Goal: Transaction & Acquisition: Purchase product/service

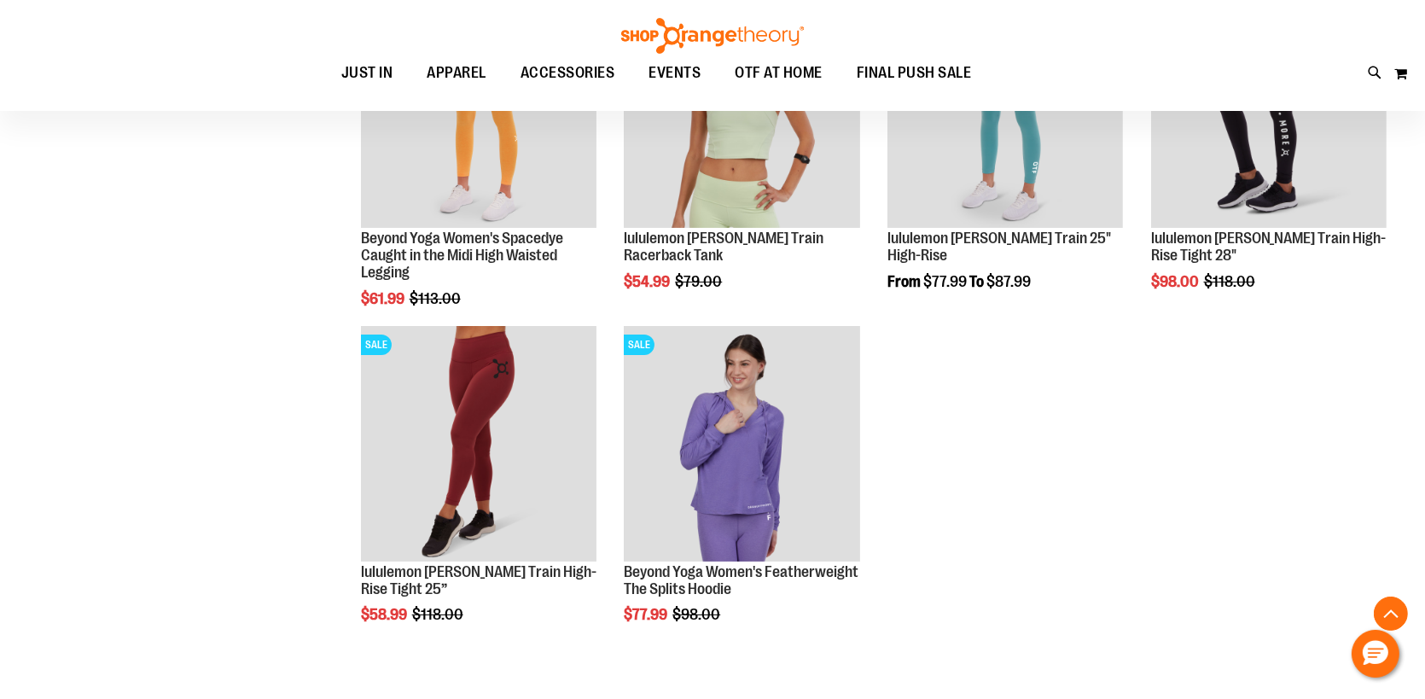
scroll to position [8336, 0]
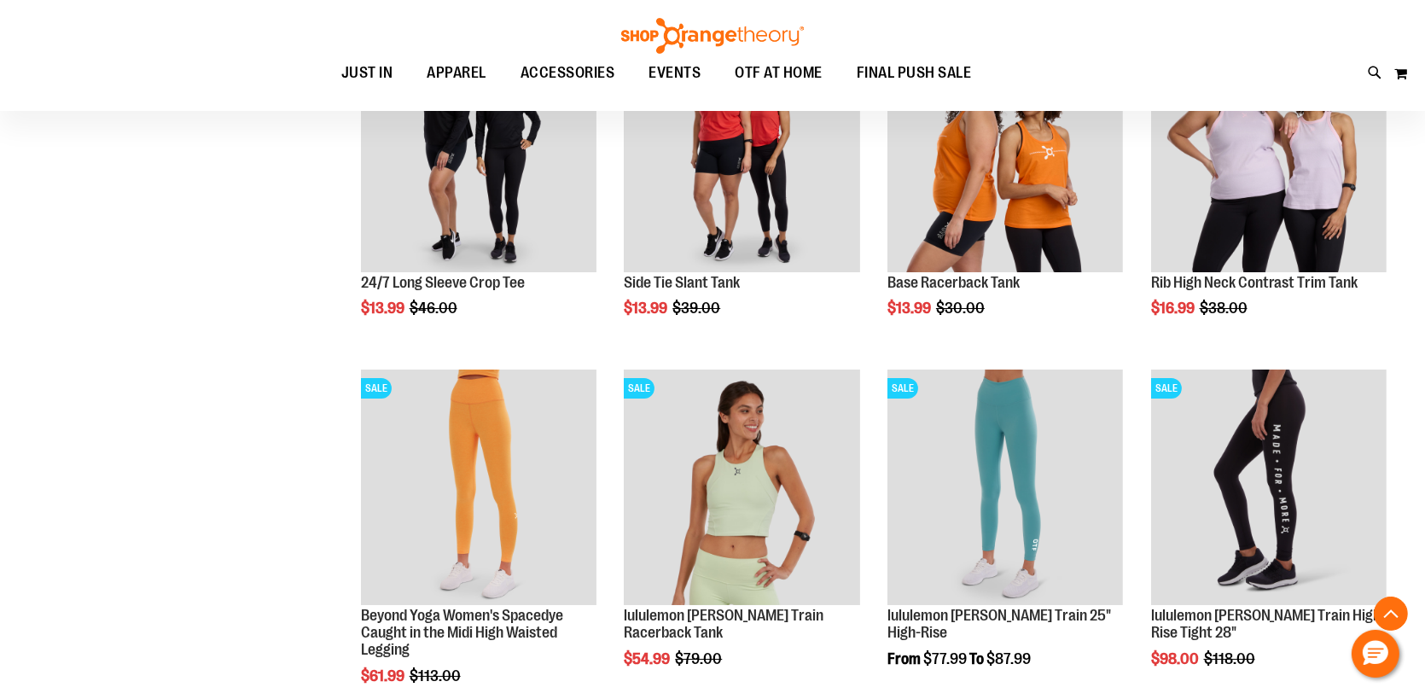
scroll to position [7824, 0]
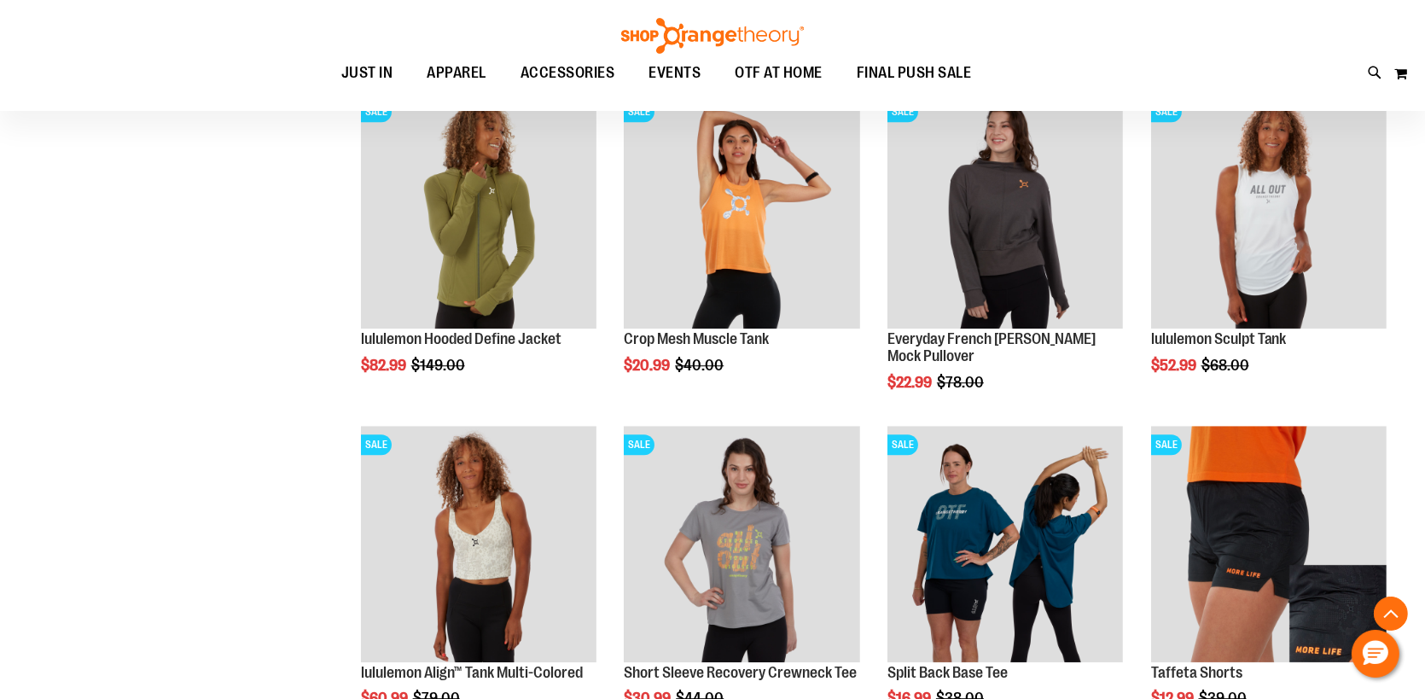
scroll to position [5690, 0]
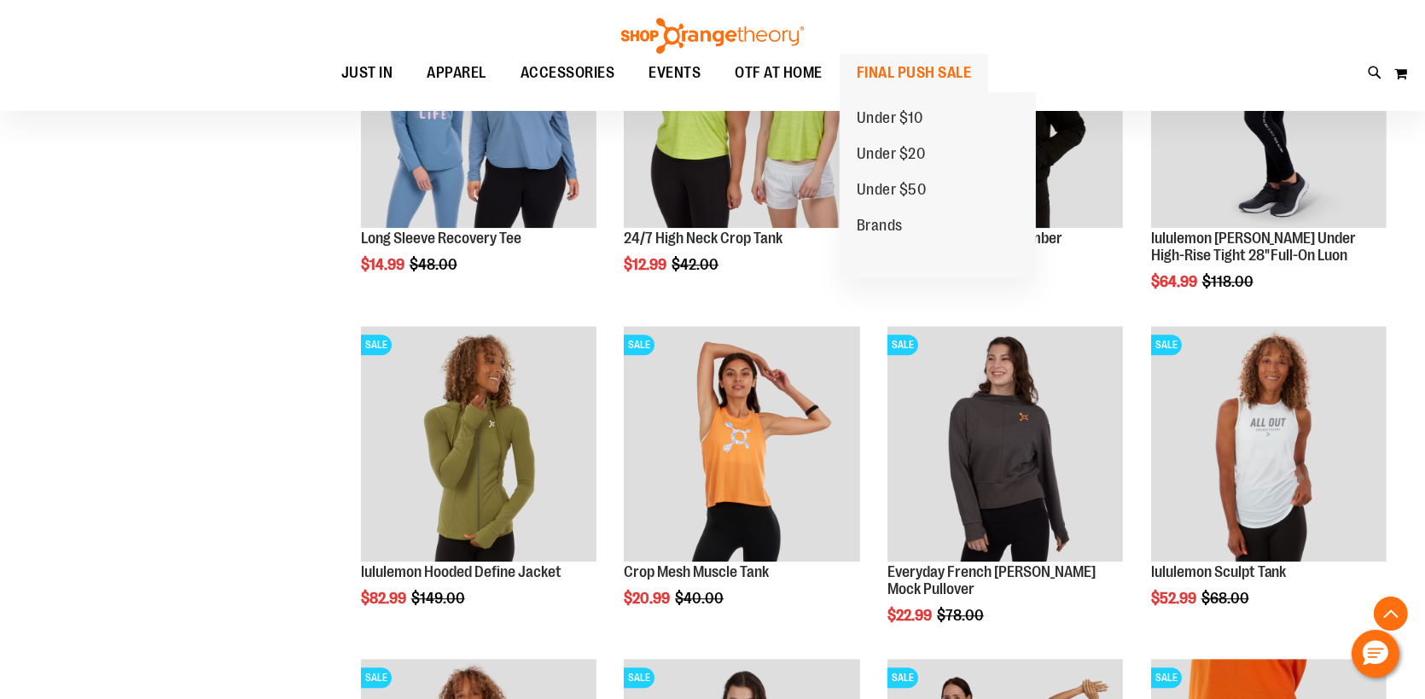
click at [891, 63] on span "FINAL PUSH SALE" at bounding box center [914, 73] width 115 height 38
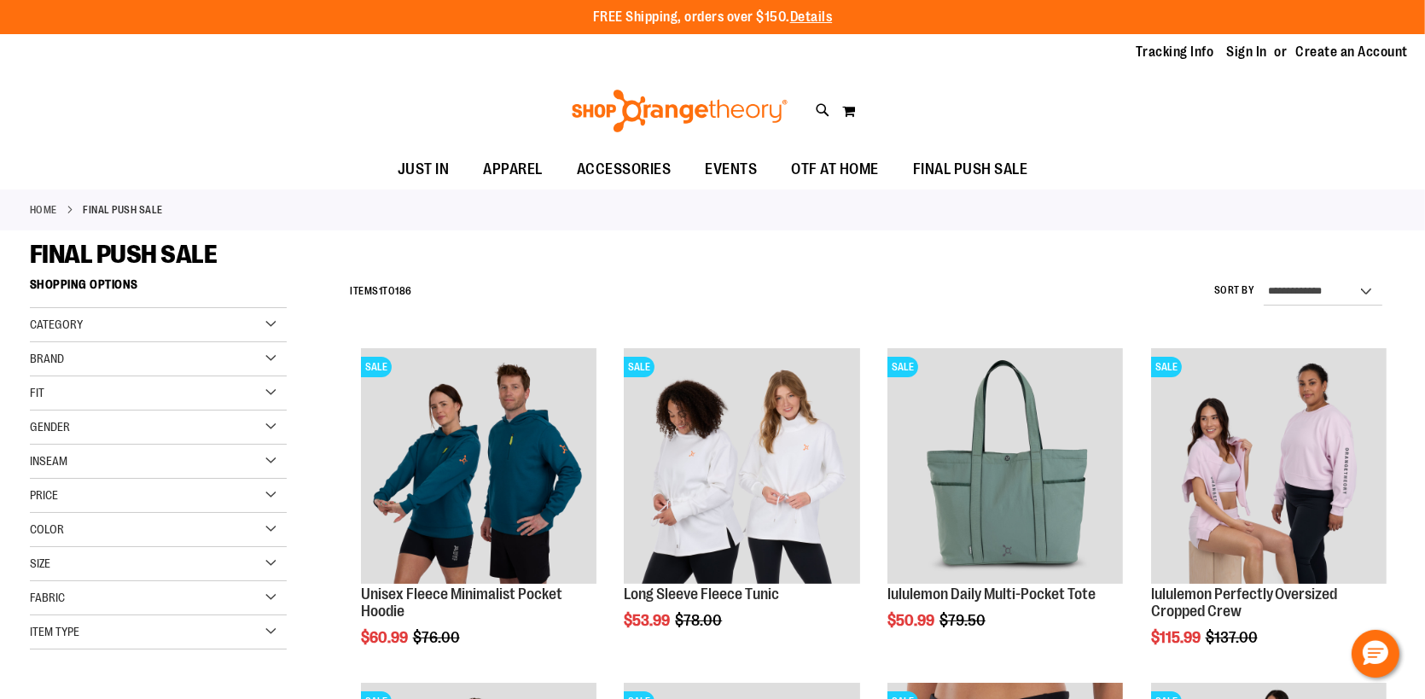
click at [55, 530] on span "Color" at bounding box center [47, 529] width 34 height 14
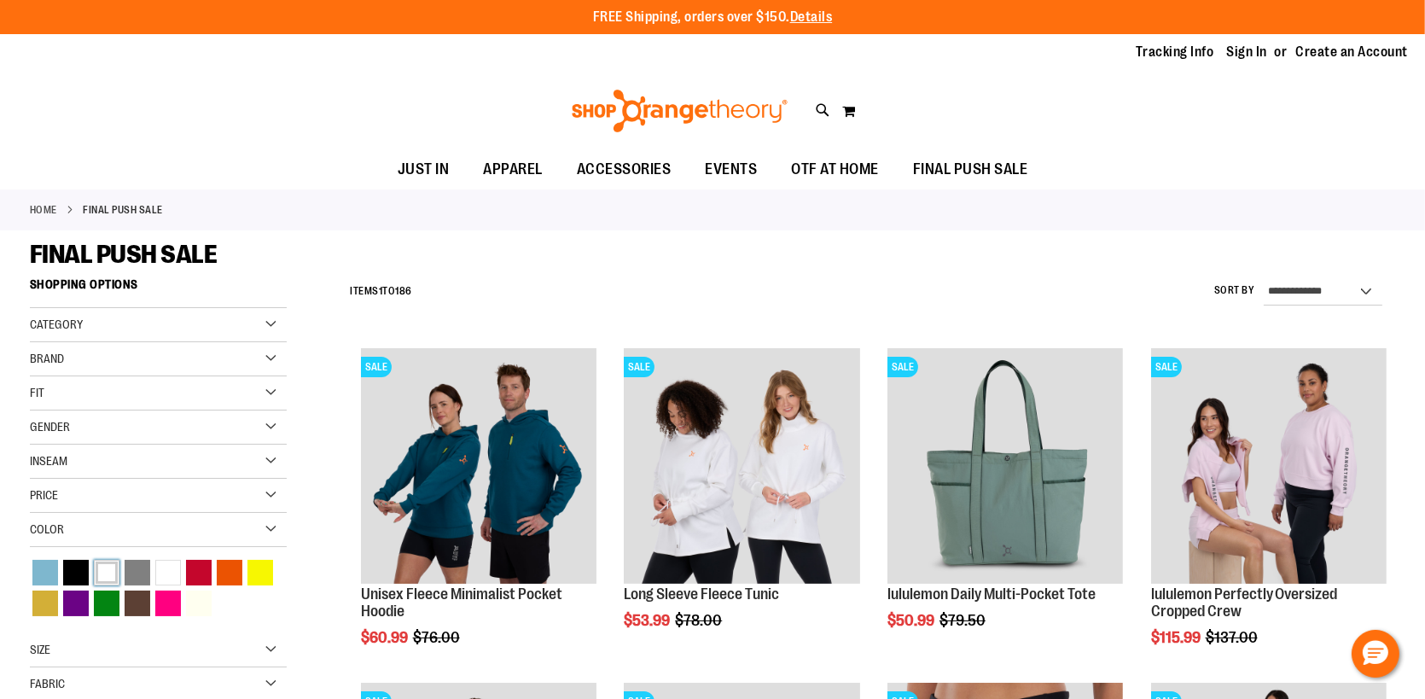
click at [101, 568] on div "White" at bounding box center [107, 573] width 26 height 26
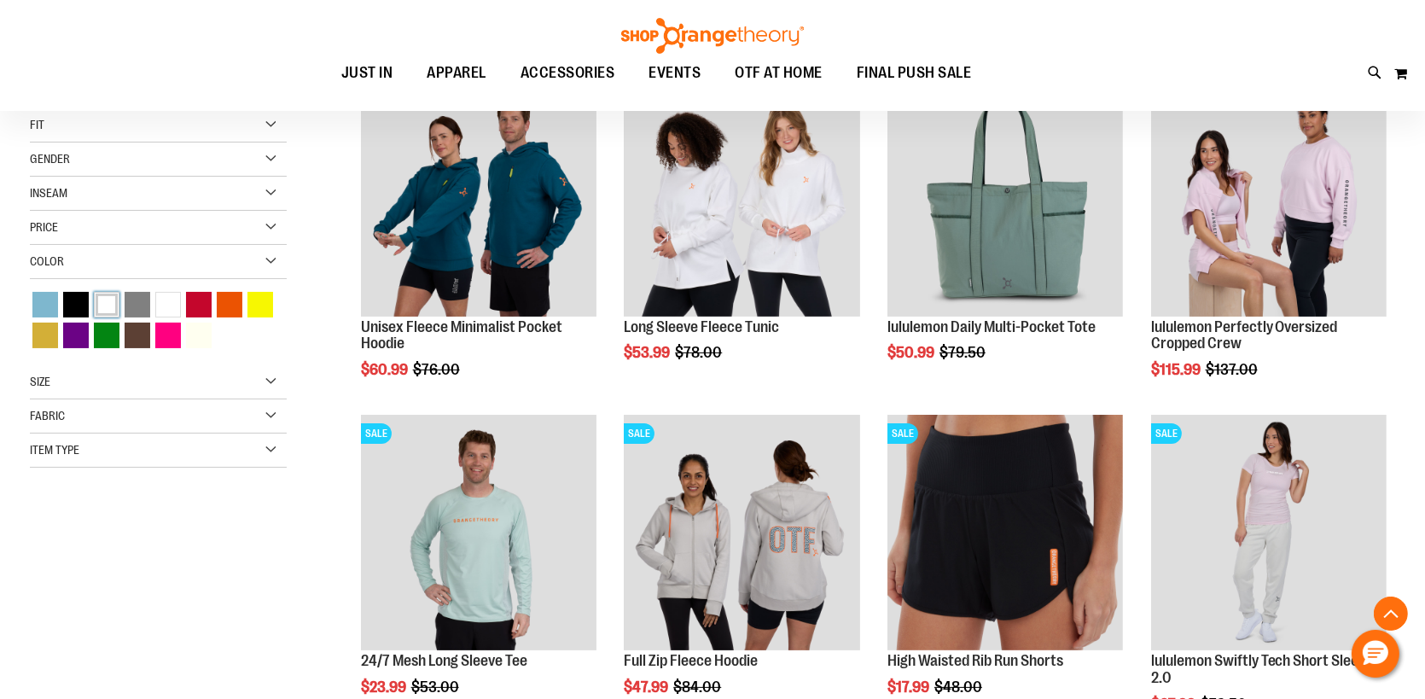
scroll to position [269, 0]
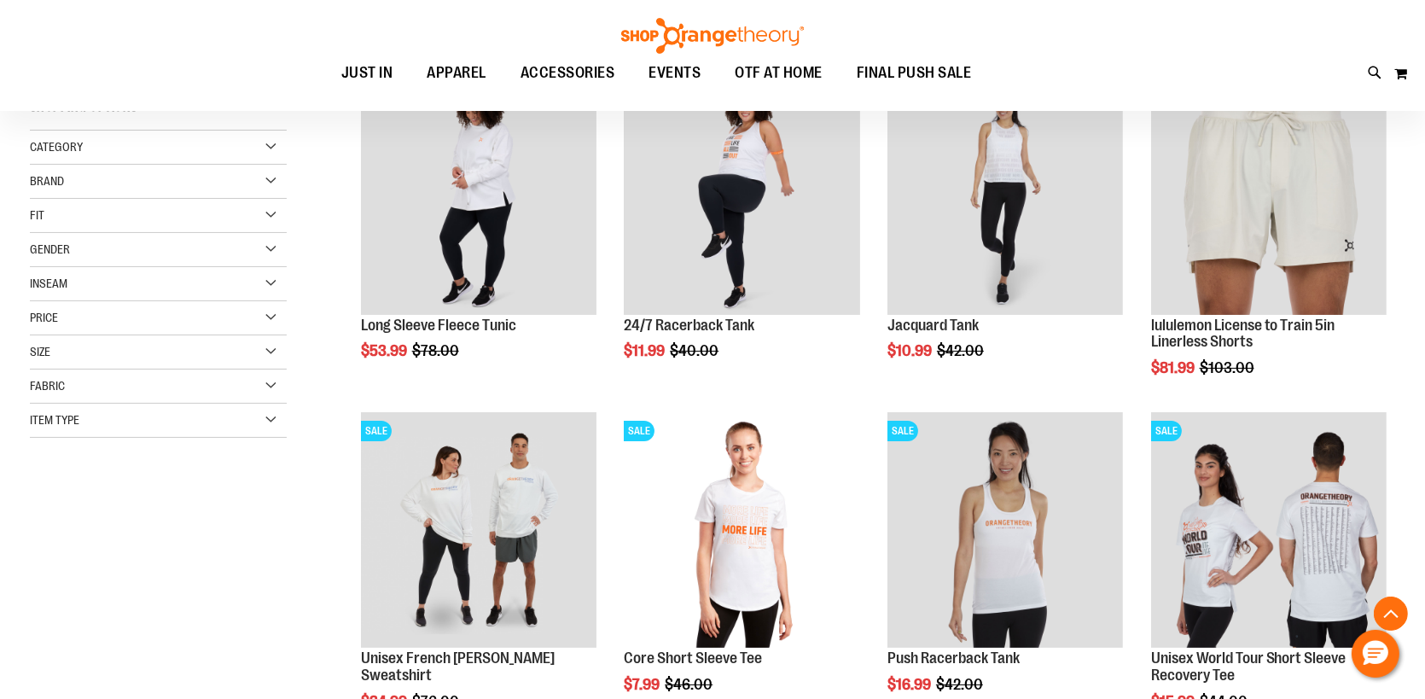
scroll to position [525, 0]
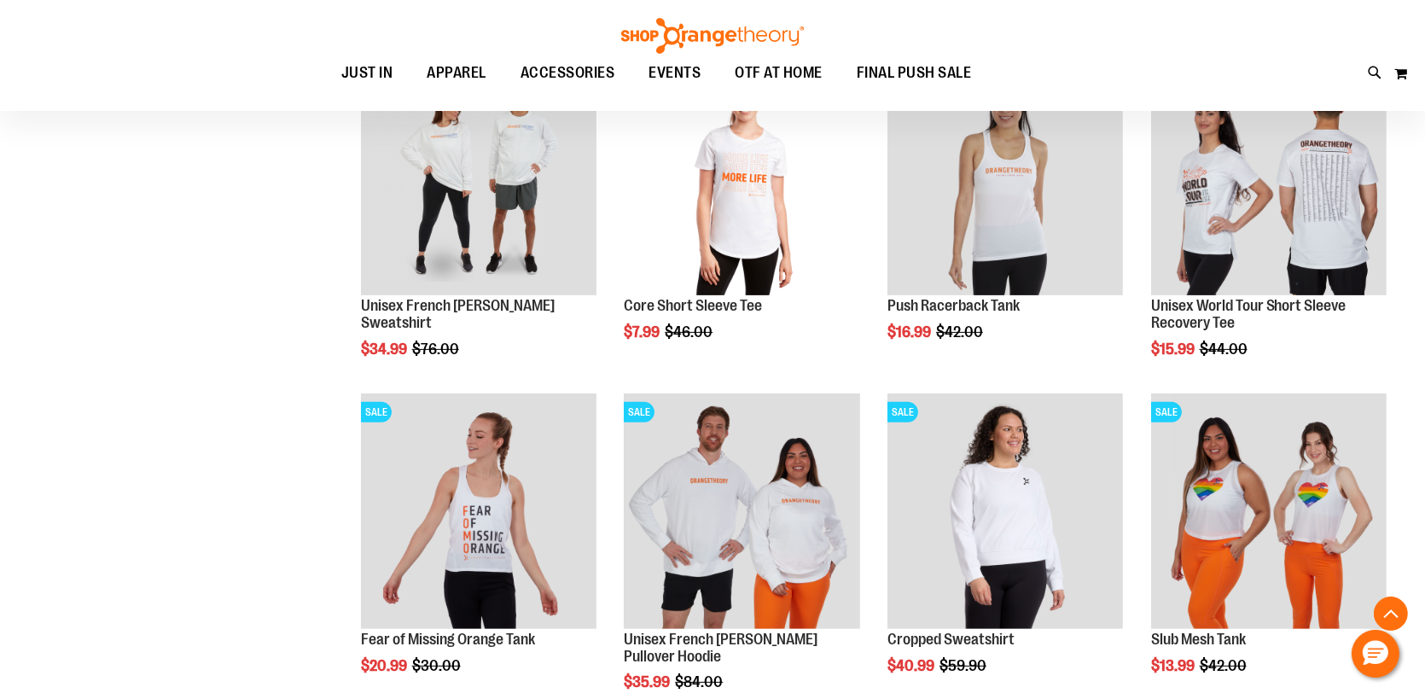
scroll to position [781, 0]
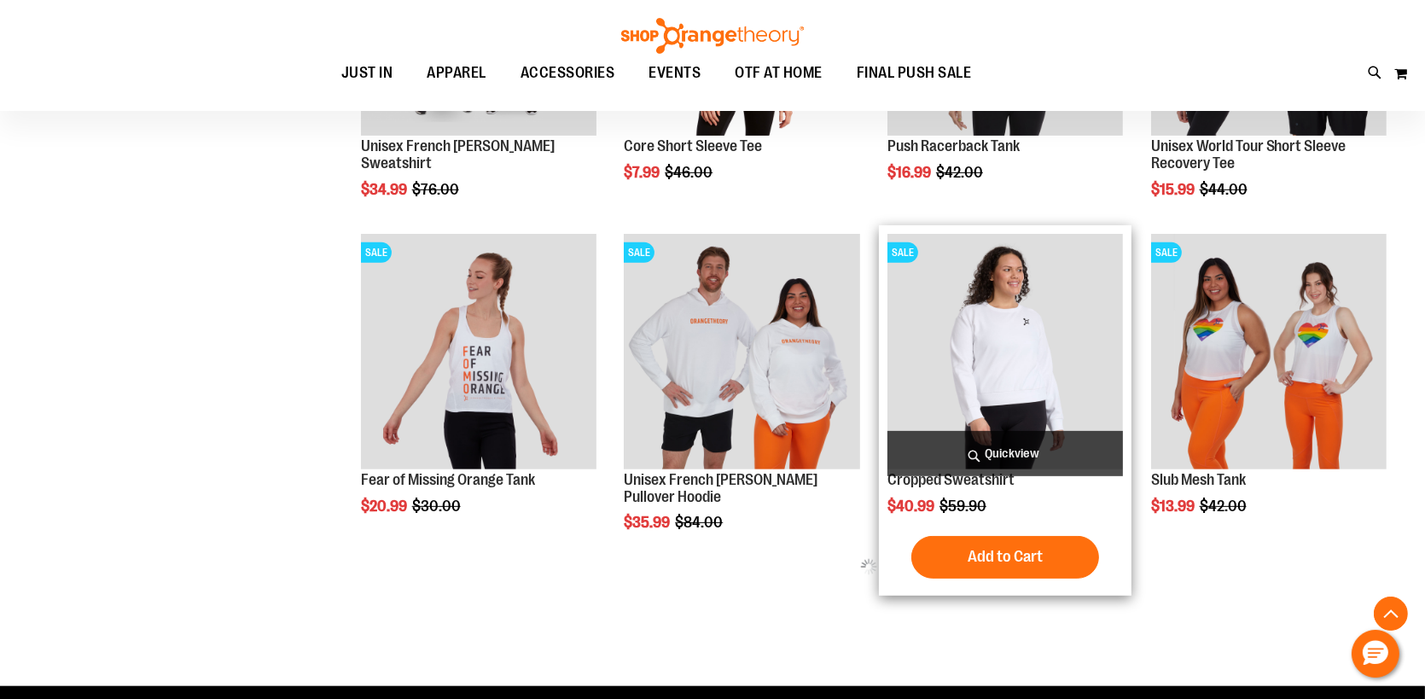
click at [952, 322] on img "product" at bounding box center [1006, 352] width 236 height 236
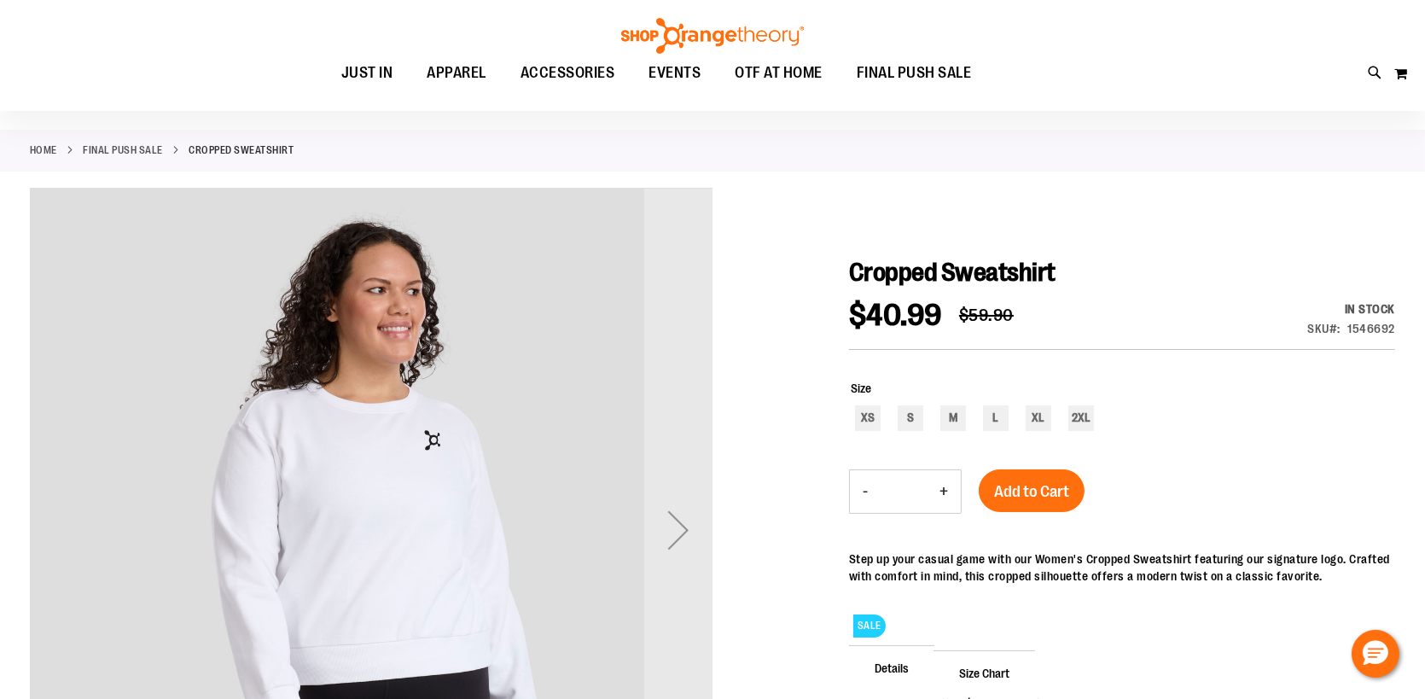
scroll to position [255, 0]
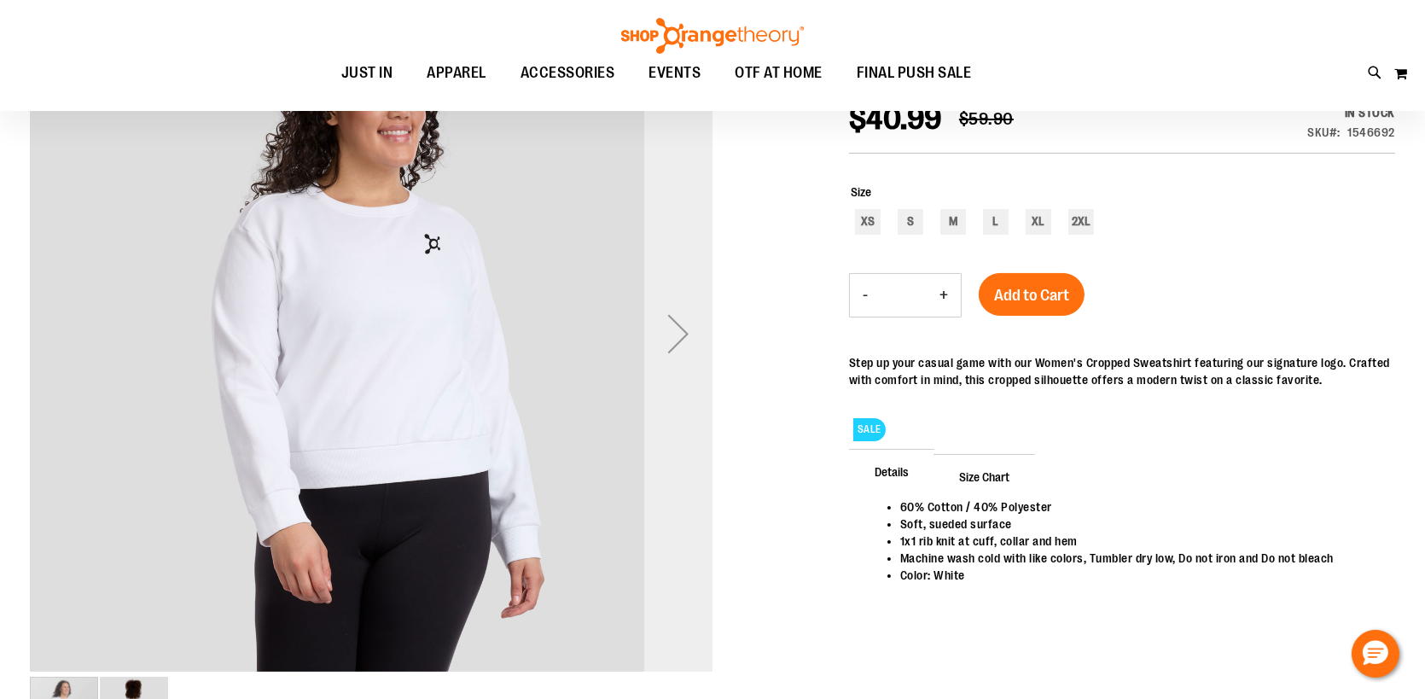
click at [679, 334] on div "Next" at bounding box center [678, 334] width 68 height 68
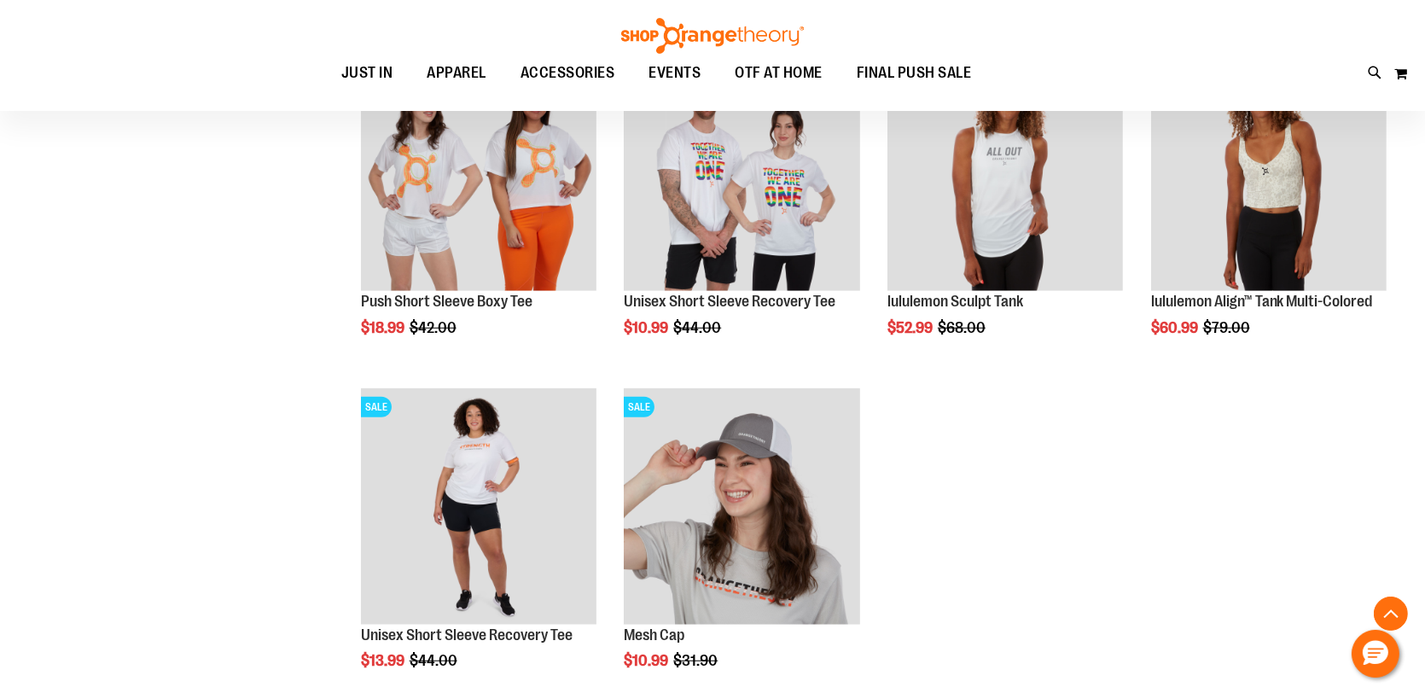
scroll to position [1634, 0]
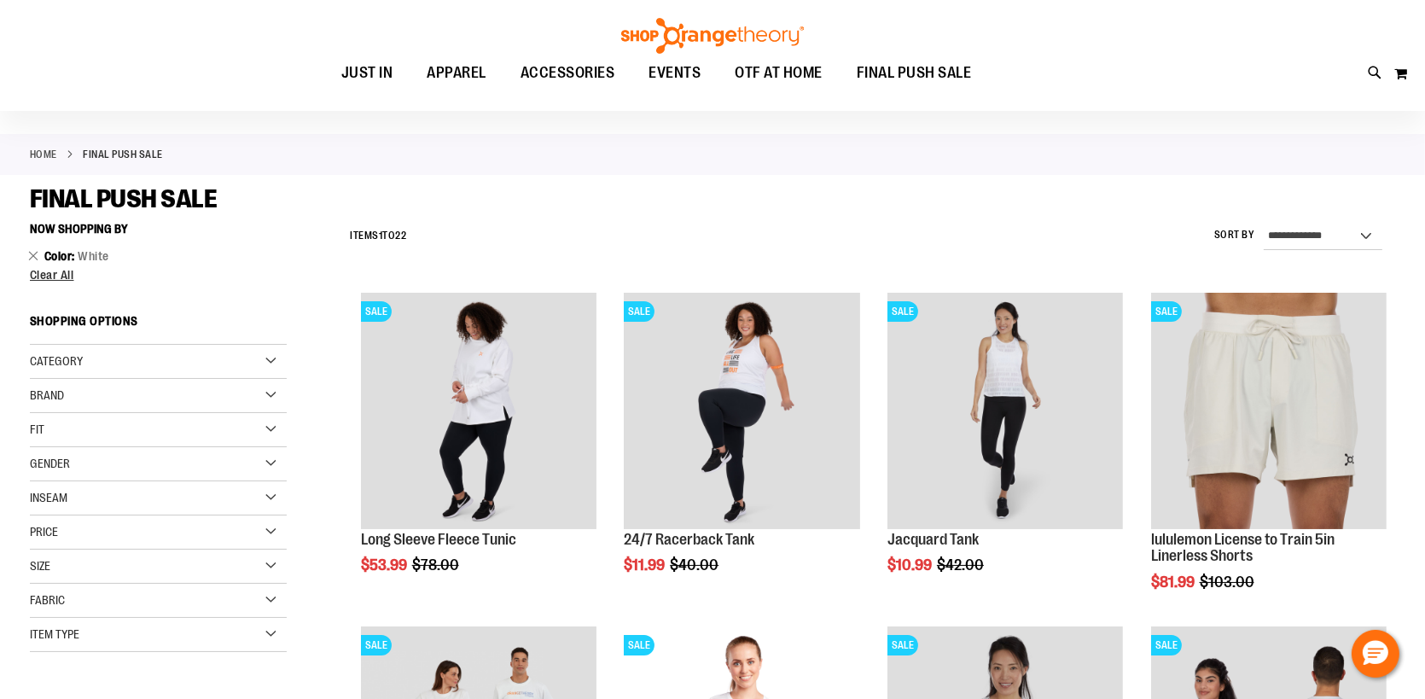
scroll to position [170, 0]
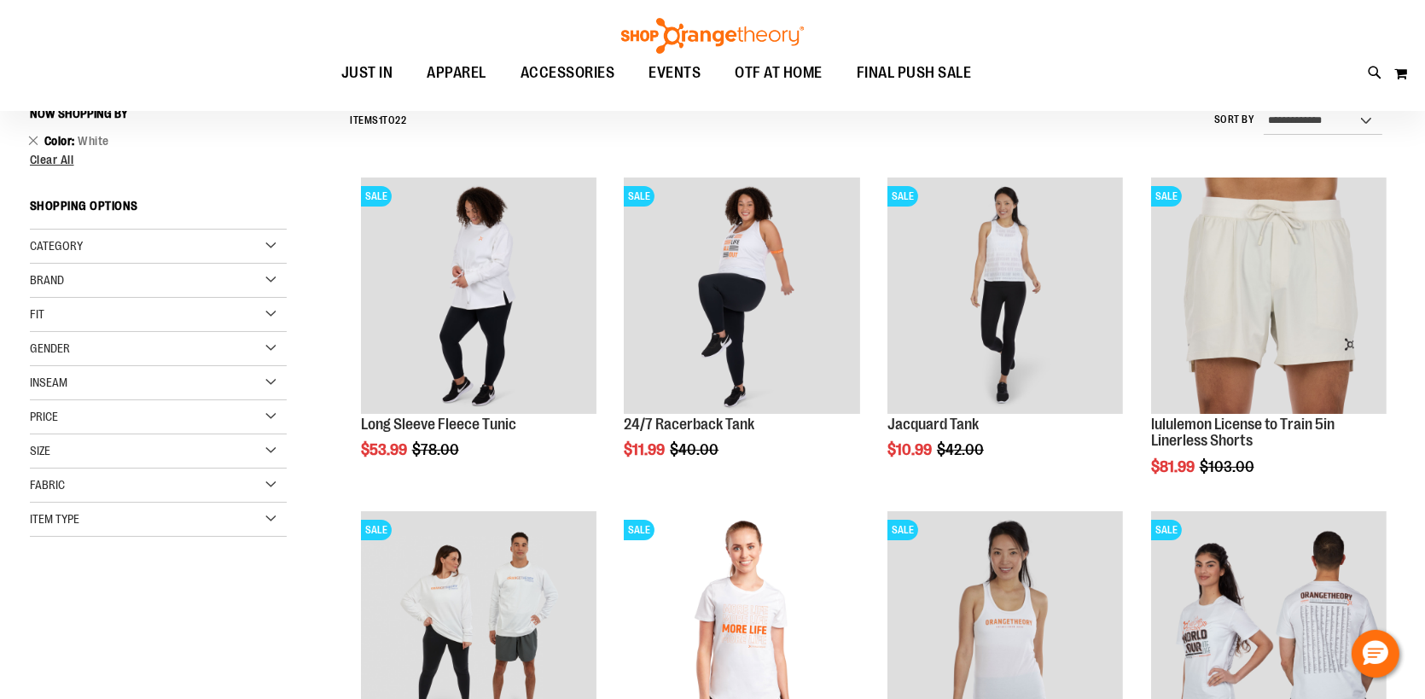
click at [42, 345] on span "Gender" at bounding box center [50, 348] width 40 height 14
click at [46, 400] on link "Women 12 items" at bounding box center [149, 402] width 247 height 18
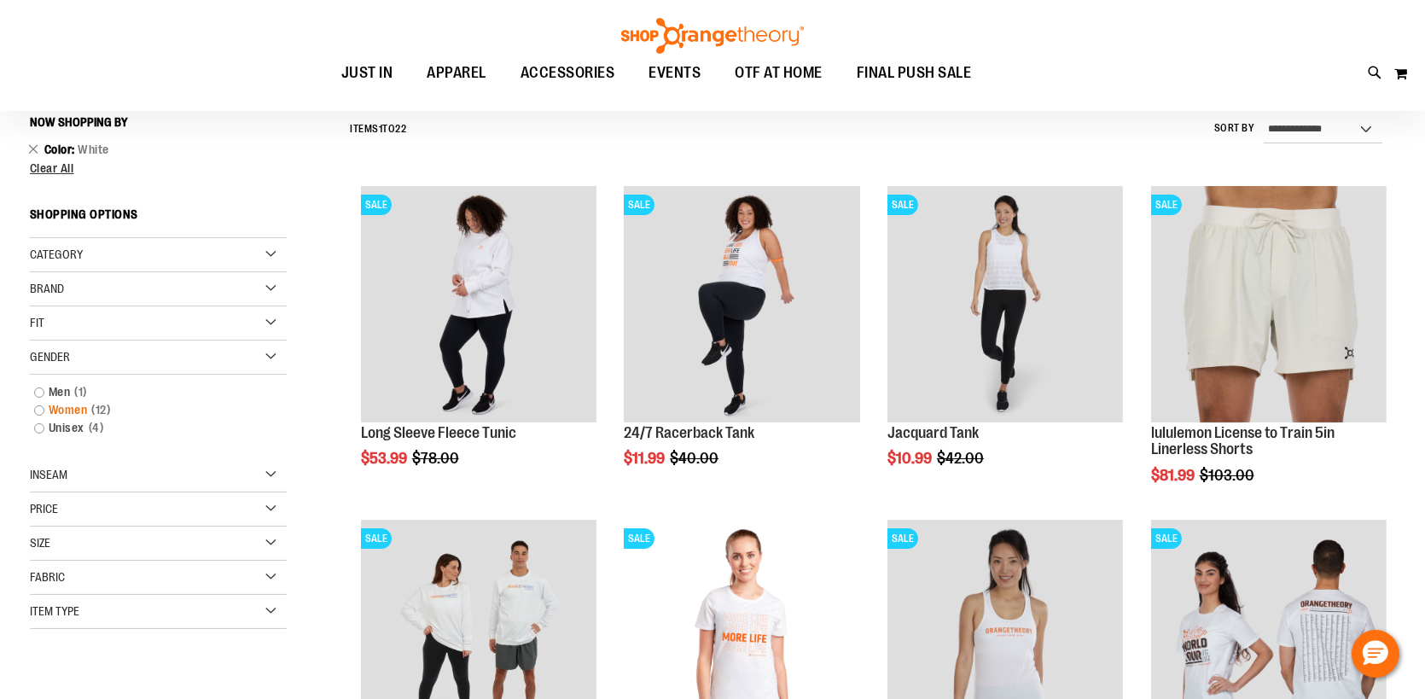
scroll to position [158, 0]
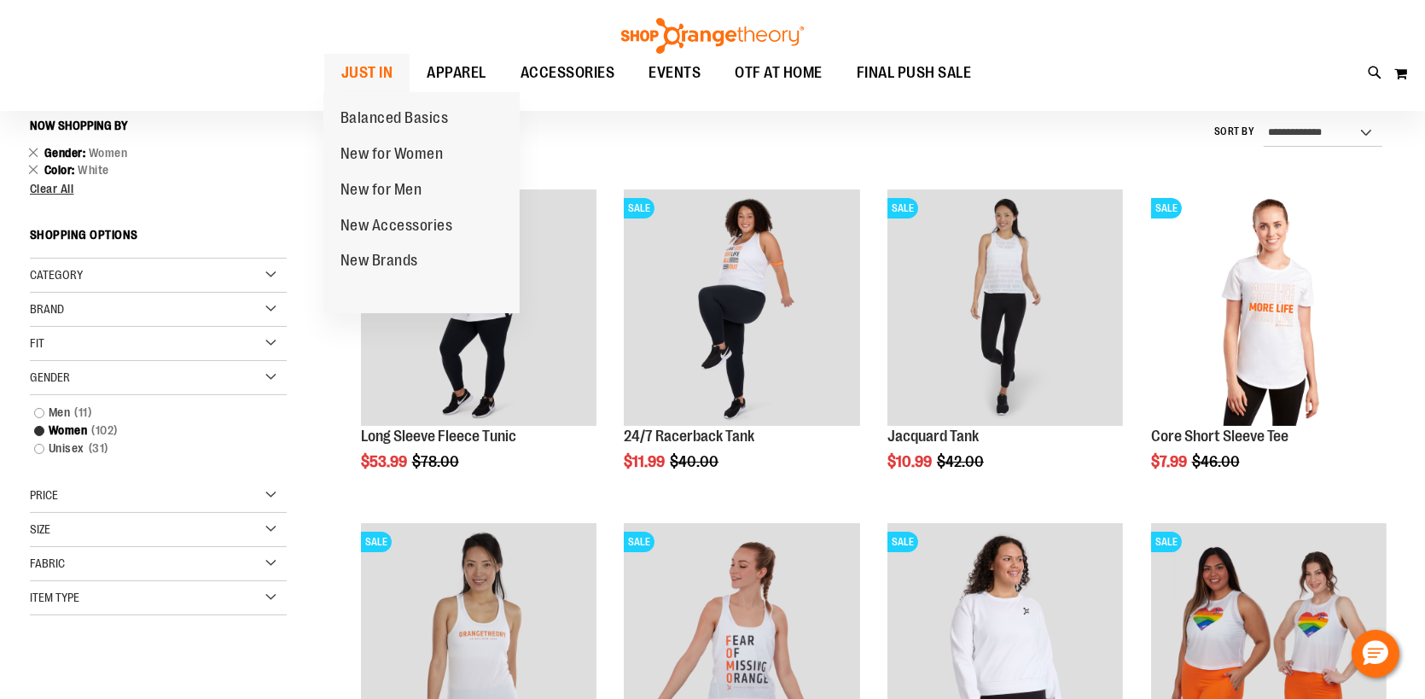
click at [349, 73] on span "JUST IN" at bounding box center [367, 73] width 52 height 38
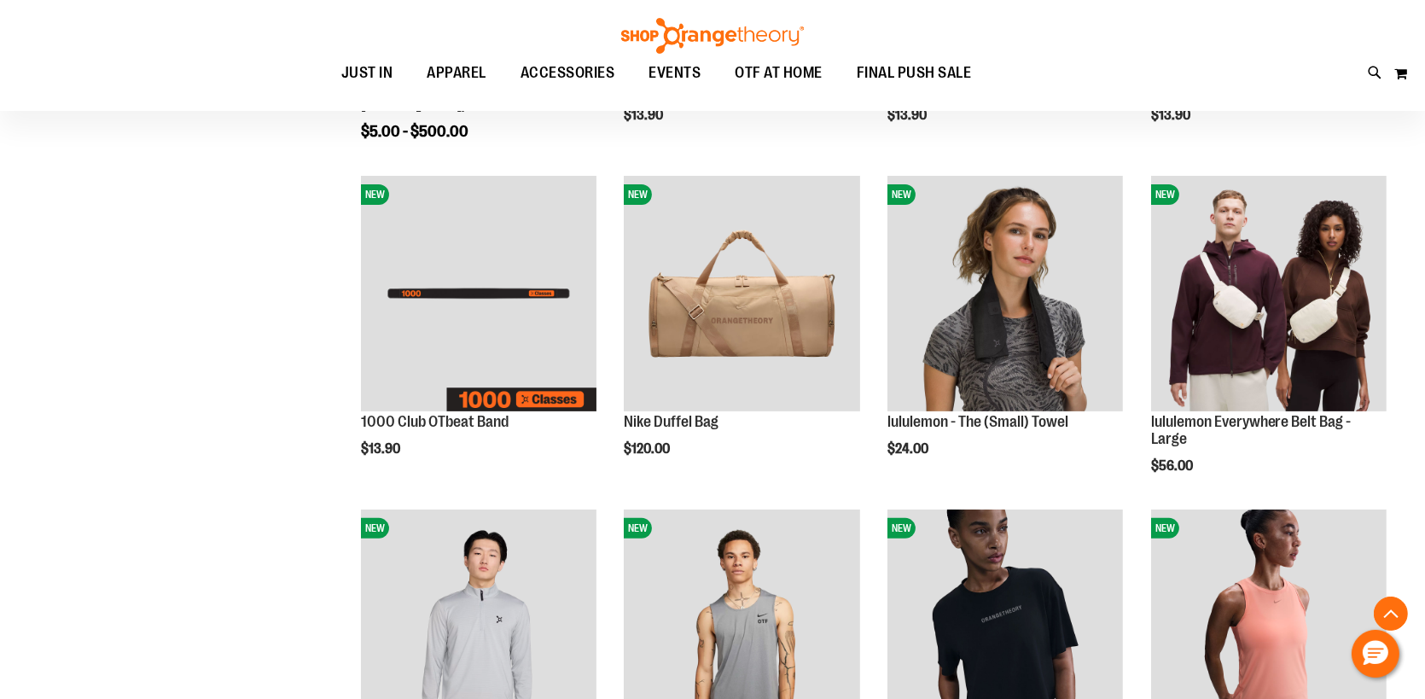
scroll to position [511, 0]
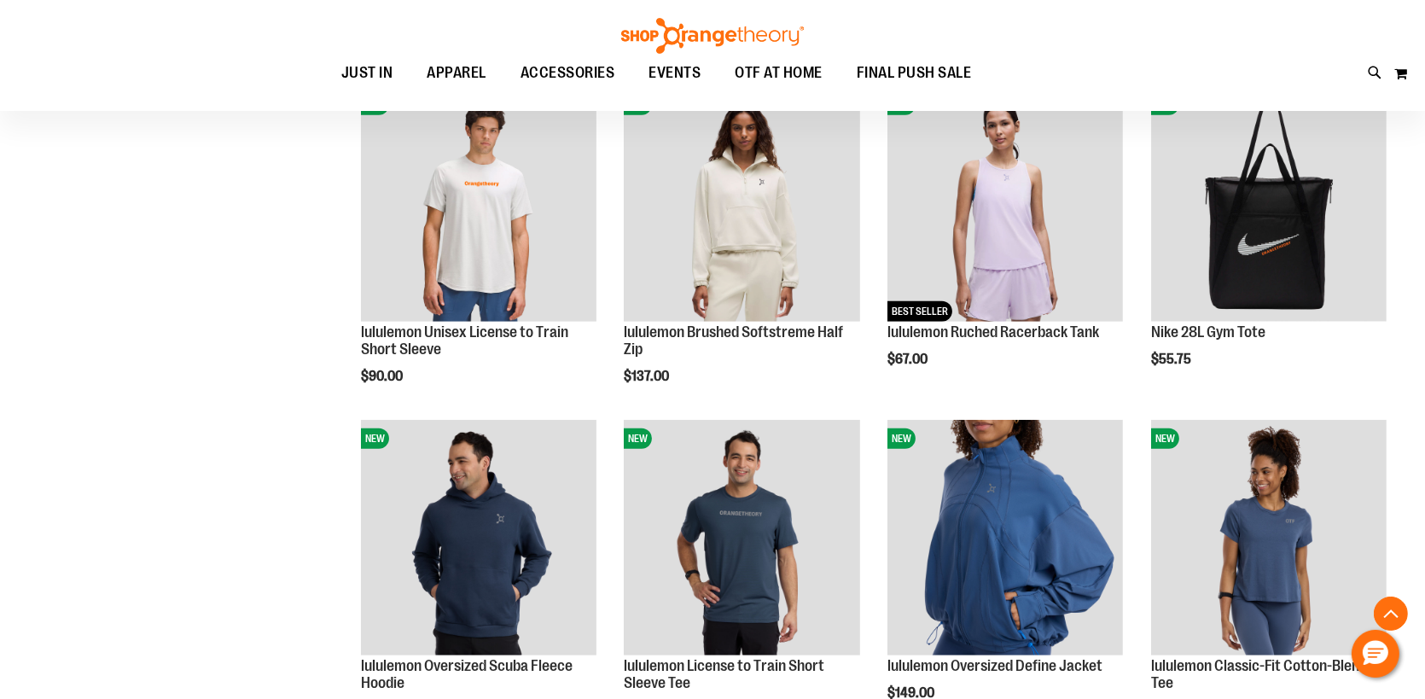
scroll to position [1280, 0]
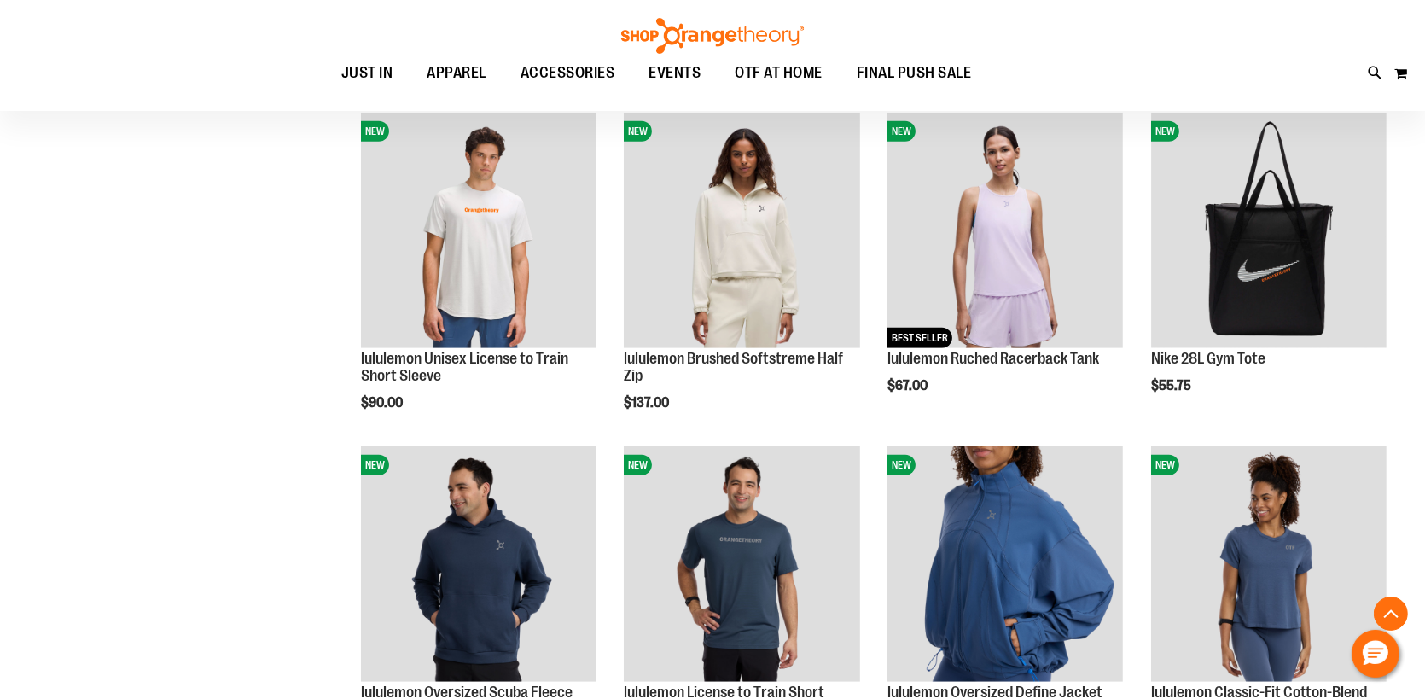
scroll to position [823, 0]
